Goal: Task Accomplishment & Management: Complete application form

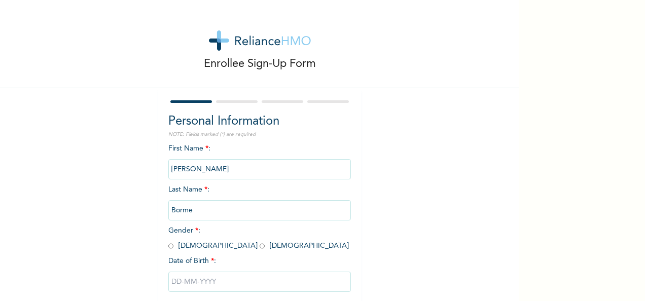
click at [168, 245] on input "radio" at bounding box center [170, 247] width 5 height 10
radio input "true"
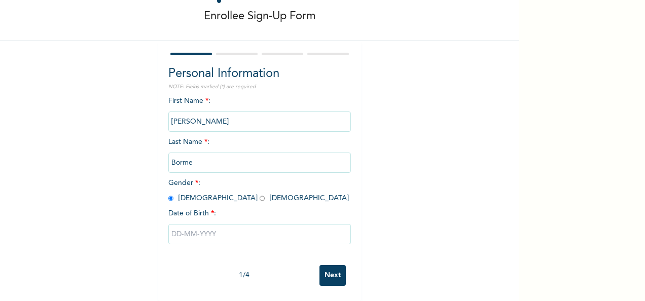
click at [243, 227] on input "text" at bounding box center [259, 234] width 183 height 20
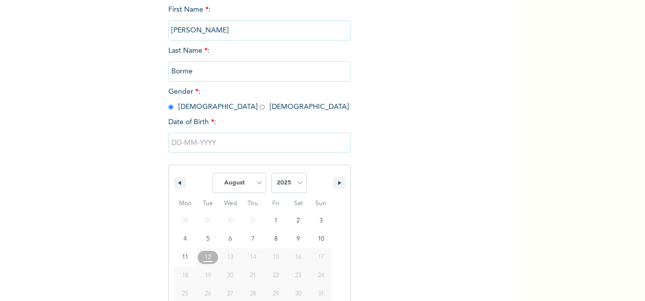
scroll to position [160, 0]
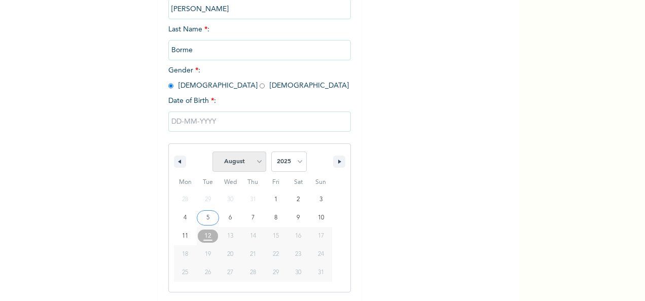
click at [247, 159] on select "January February March April May June July August September October November De…" at bounding box center [240, 162] width 54 height 20
select select "1"
click at [213, 153] on select "January February March April May June July August September October November De…" at bounding box center [240, 162] width 54 height 20
click at [291, 159] on select "2025 2024 2023 2022 2021 2020 2019 2018 2017 2016 2015 2014 2013 2012 2011 2010…" at bounding box center [289, 162] width 36 height 20
select select "1999"
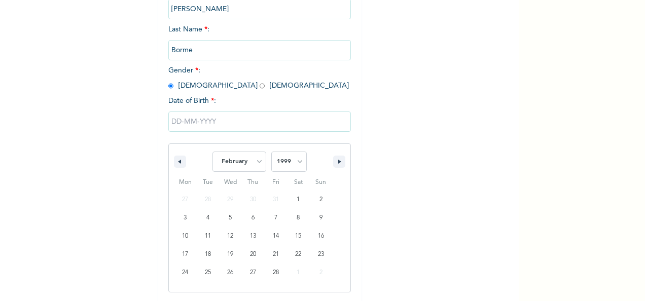
click at [271, 153] on select "2025 2024 2023 2022 2021 2020 2019 2018 2017 2016 2015 2014 2013 2012 2011 2010…" at bounding box center [289, 162] width 36 height 20
type input "[DATE]"
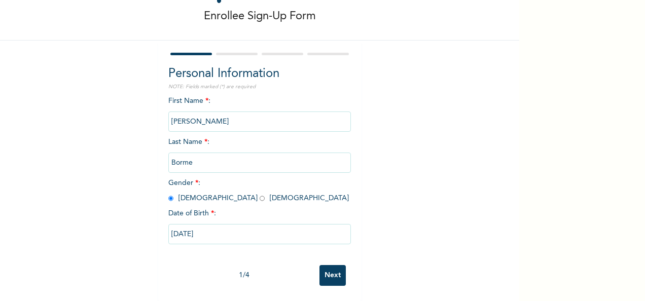
click at [325, 266] on input "Next" at bounding box center [333, 275] width 26 height 21
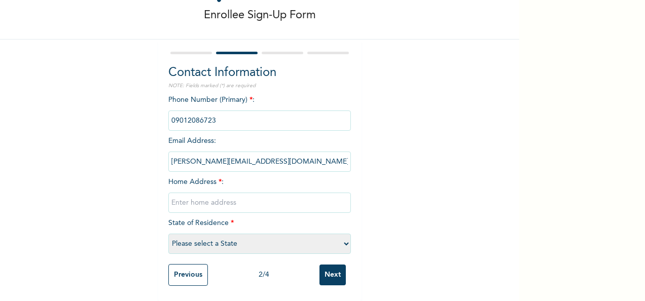
click at [236, 195] on input "text" at bounding box center [259, 203] width 183 height 20
click at [346, 239] on select "Please select a State [PERSON_NAME] (FCT) [PERSON_NAME] Ibom [GEOGRAPHIC_DATA] …" at bounding box center [259, 244] width 183 height 20
select select "25"
click at [168, 234] on select "Please select a State [PERSON_NAME] (FCT) [PERSON_NAME] Ibom [GEOGRAPHIC_DATA] …" at bounding box center [259, 244] width 183 height 20
click at [246, 193] on input "text" at bounding box center [259, 203] width 183 height 20
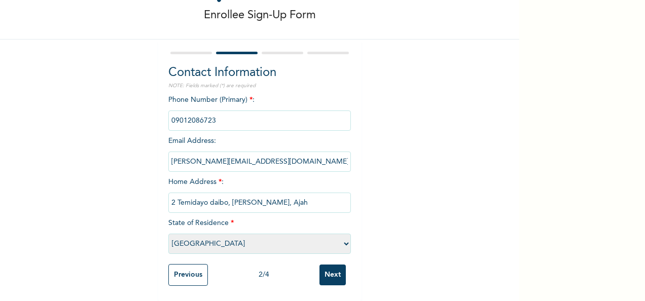
type input "2 Temidayo daibo, [PERSON_NAME], Ajah"
click at [334, 267] on input "Next" at bounding box center [333, 275] width 26 height 21
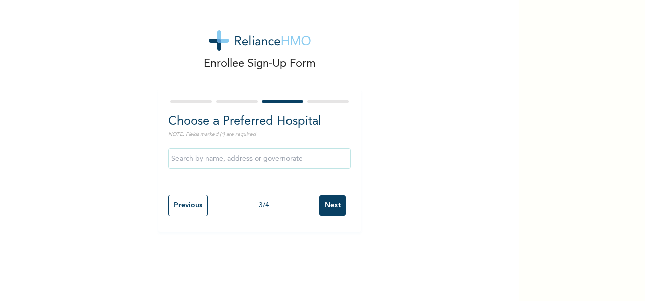
click at [264, 159] on input "text" at bounding box center [259, 159] width 183 height 20
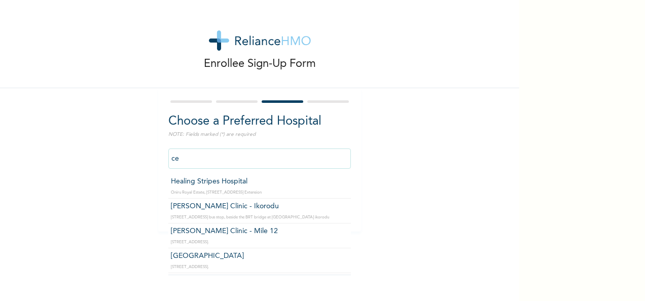
type input "c"
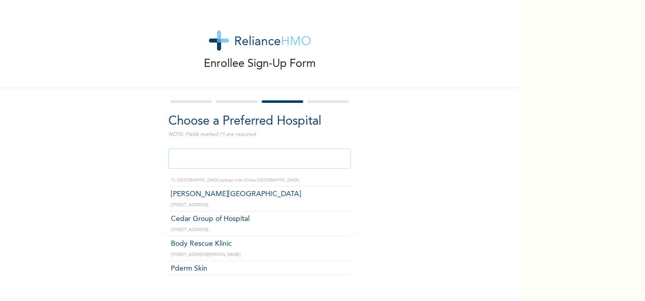
scroll to position [27883, 0]
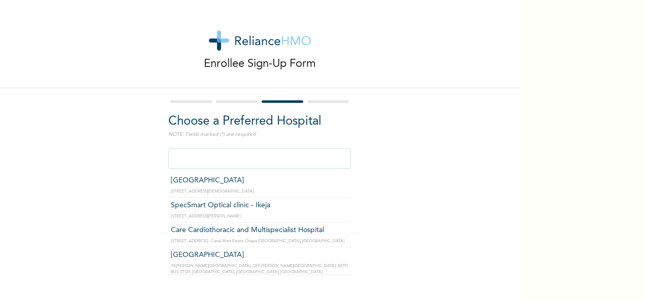
click at [434, 168] on div "Enrollee Sign-Up Form Choose a Preferred Hospital NOTE: Fields marked (*) are r…" at bounding box center [260, 116] width 520 height 232
